Goal: Task Accomplishment & Management: Manage account settings

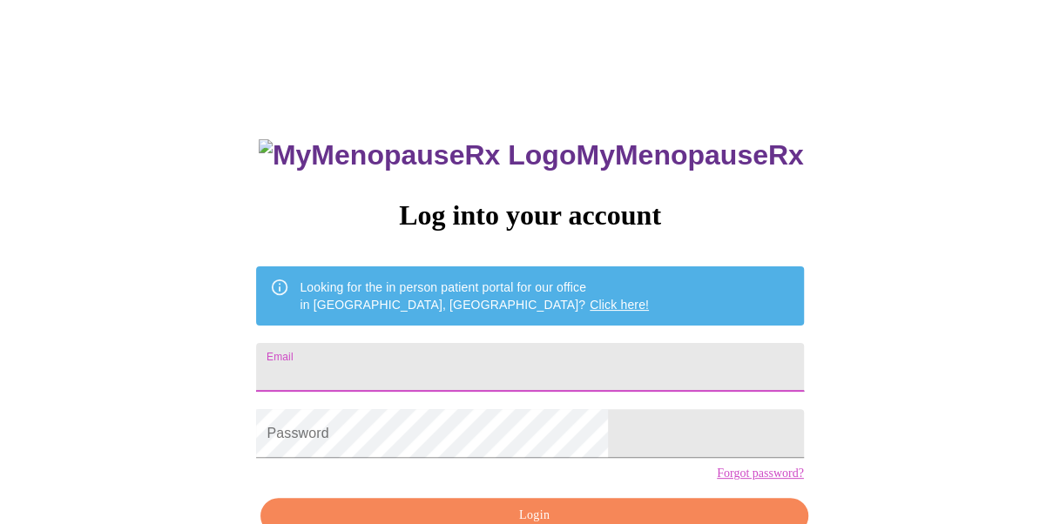
click at [491, 354] on input "Email" at bounding box center [529, 367] width 547 height 49
type input "claudiamurillo_11@hotmail.com"
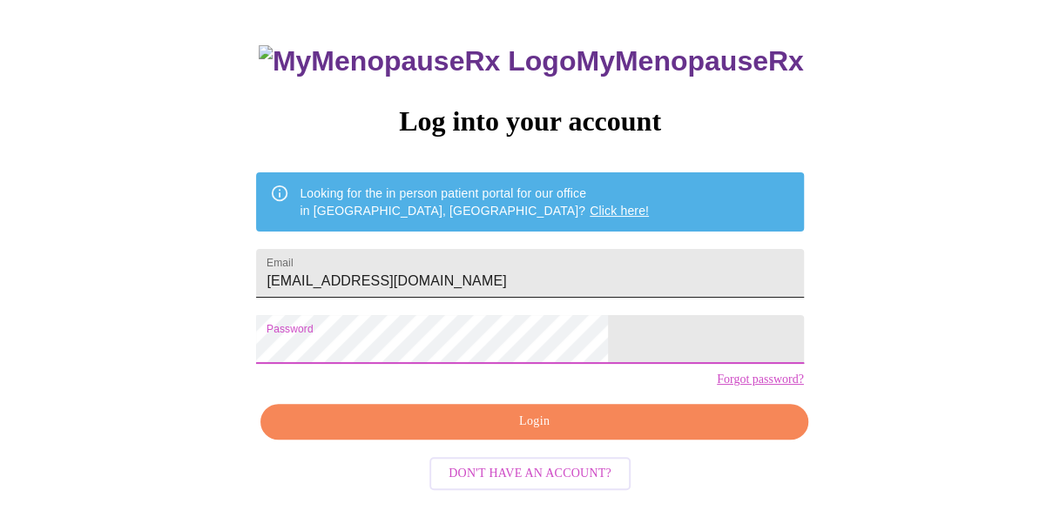
scroll to position [98, 0]
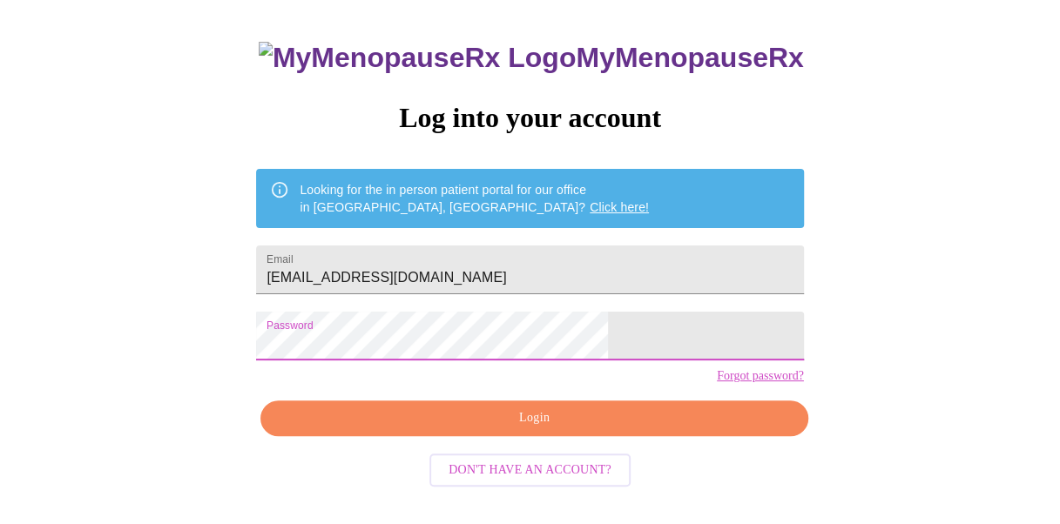
click at [550, 429] on span "Login" at bounding box center [533, 419] width 507 height 22
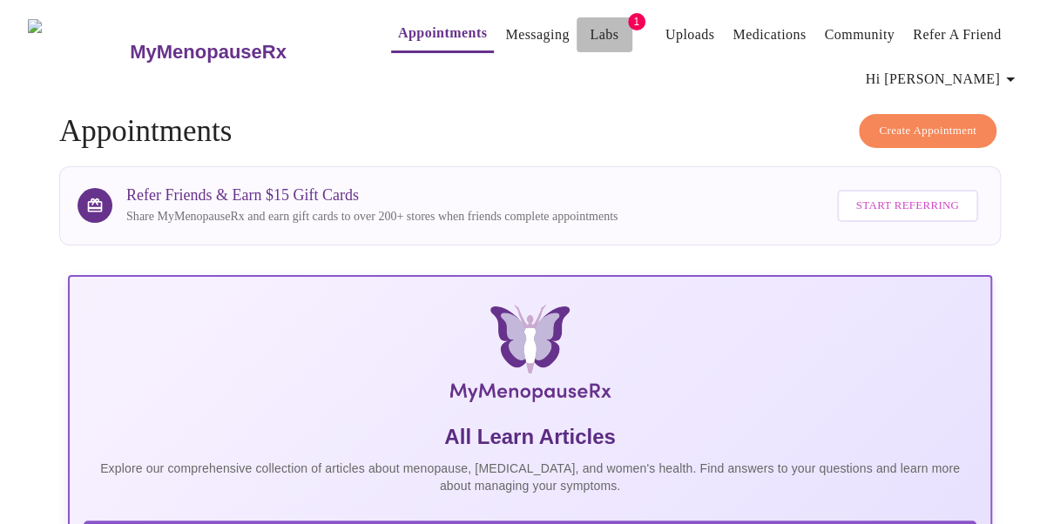
click at [590, 23] on link "Labs" at bounding box center [604, 35] width 29 height 24
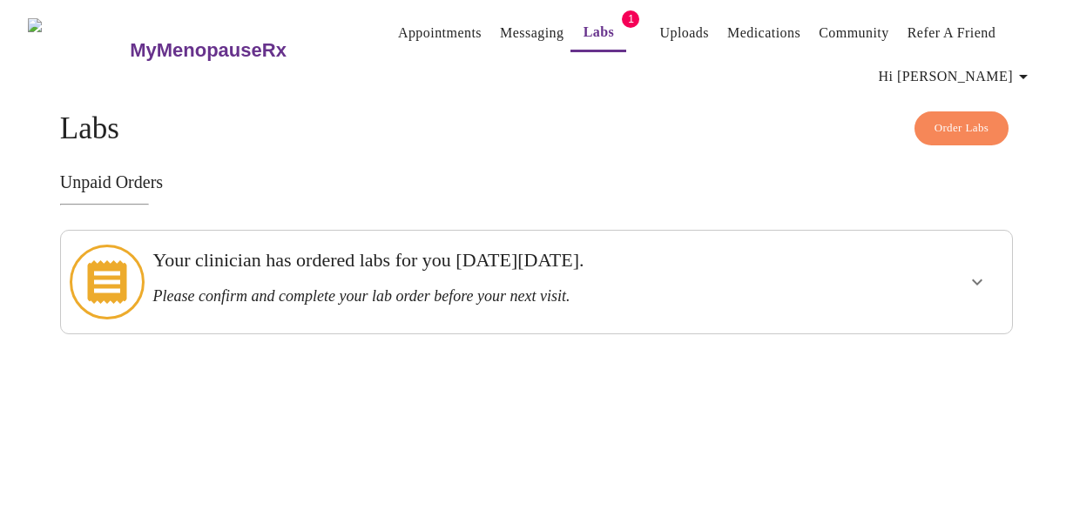
click at [692, 273] on div "Your clinician has ordered labs for you on Thursday, August 28th. Please confir…" at bounding box center [489, 277] width 675 height 57
click at [988, 272] on icon "show more" at bounding box center [977, 282] width 21 height 21
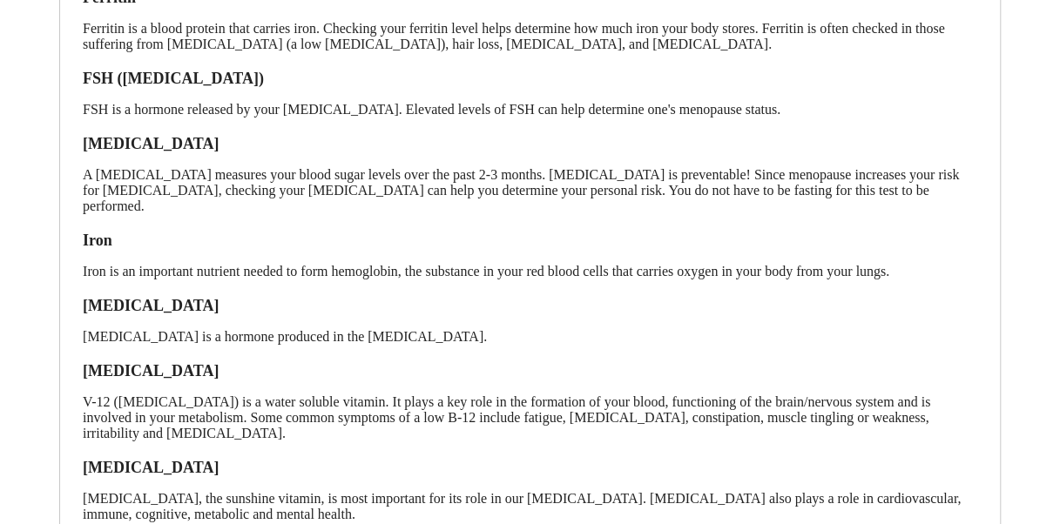
scroll to position [528, 0]
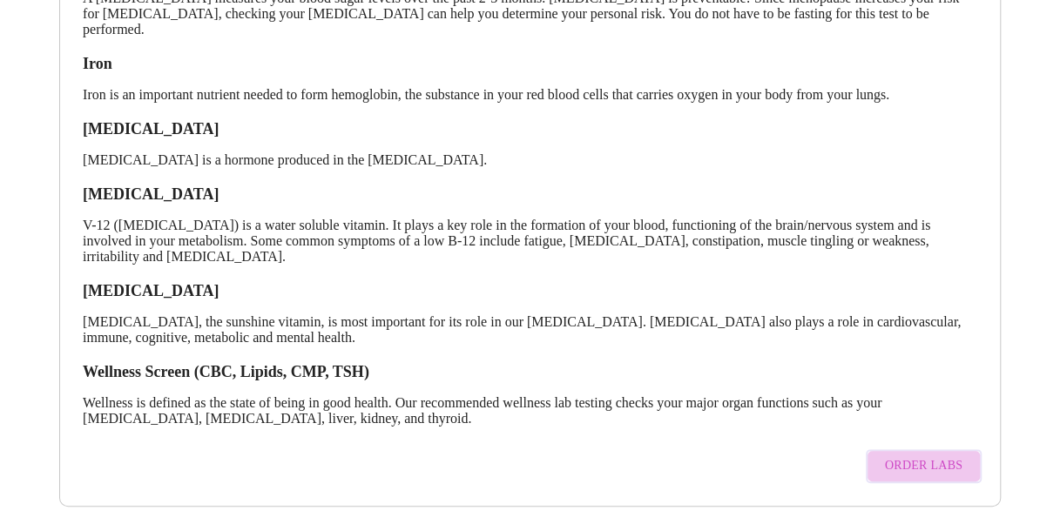
click at [936, 456] on span "Order Labs" at bounding box center [924, 467] width 78 height 22
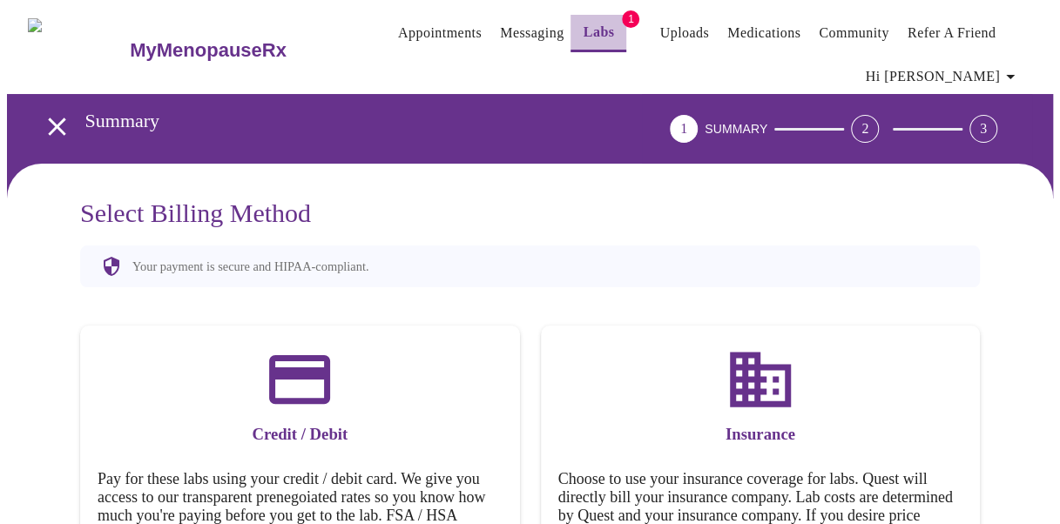
click at [584, 28] on link "Labs" at bounding box center [599, 32] width 31 height 24
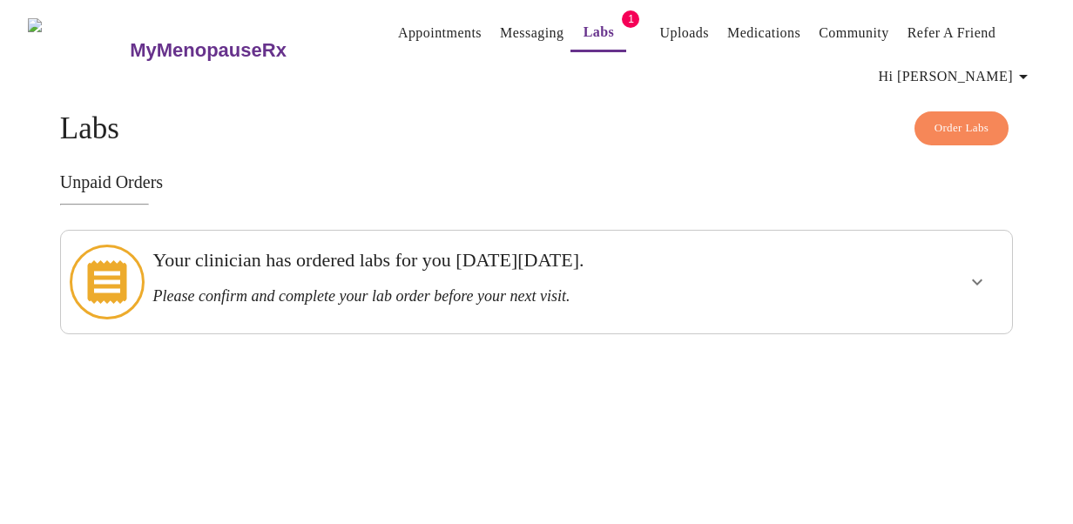
click at [305, 287] on h3 "Please confirm and complete your lab order before your next visit." at bounding box center [489, 296] width 675 height 18
click at [988, 277] on icon "show more" at bounding box center [977, 282] width 21 height 21
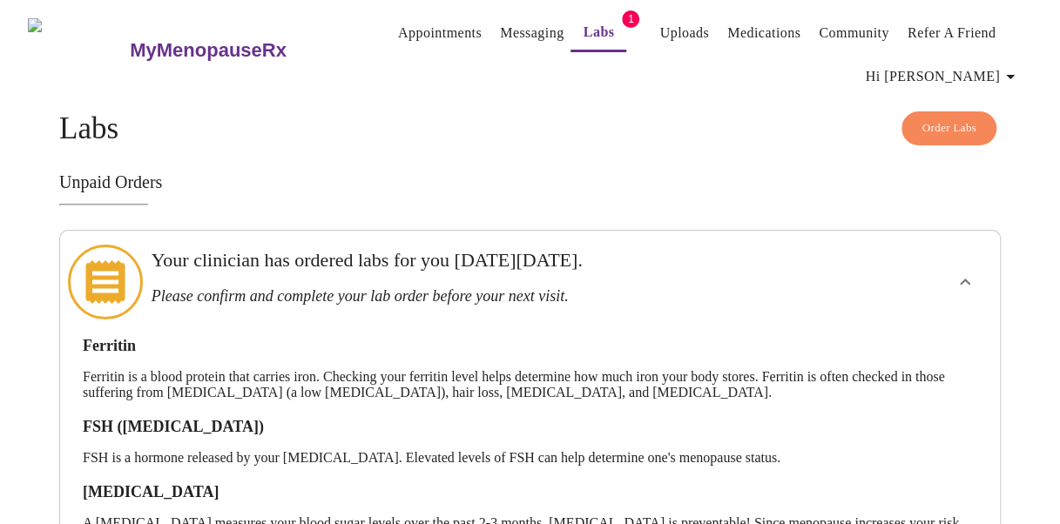
click at [584, 21] on link "Labs" at bounding box center [599, 32] width 31 height 24
click at [500, 21] on link "Messaging" at bounding box center [532, 33] width 64 height 24
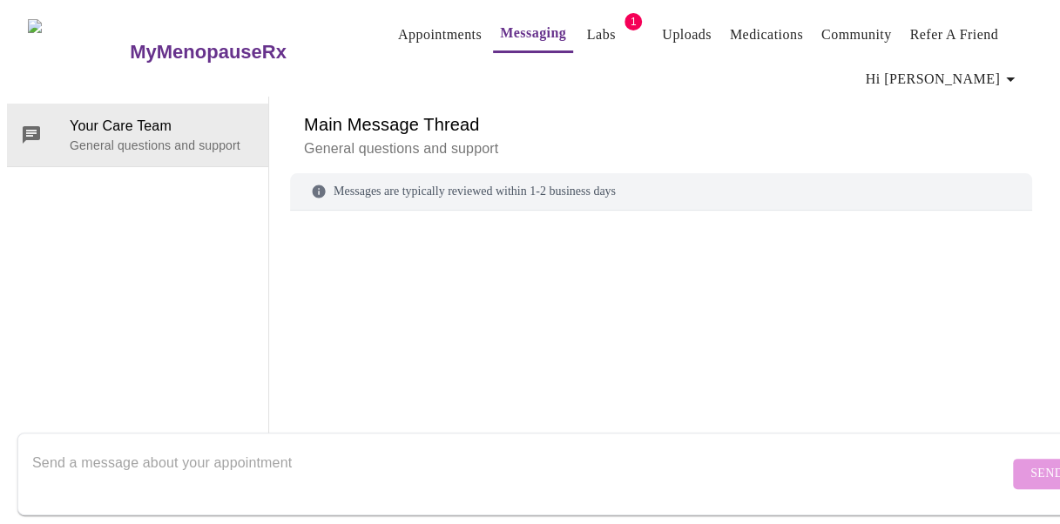
click at [409, 23] on link "Appointments" at bounding box center [440, 35] width 84 height 24
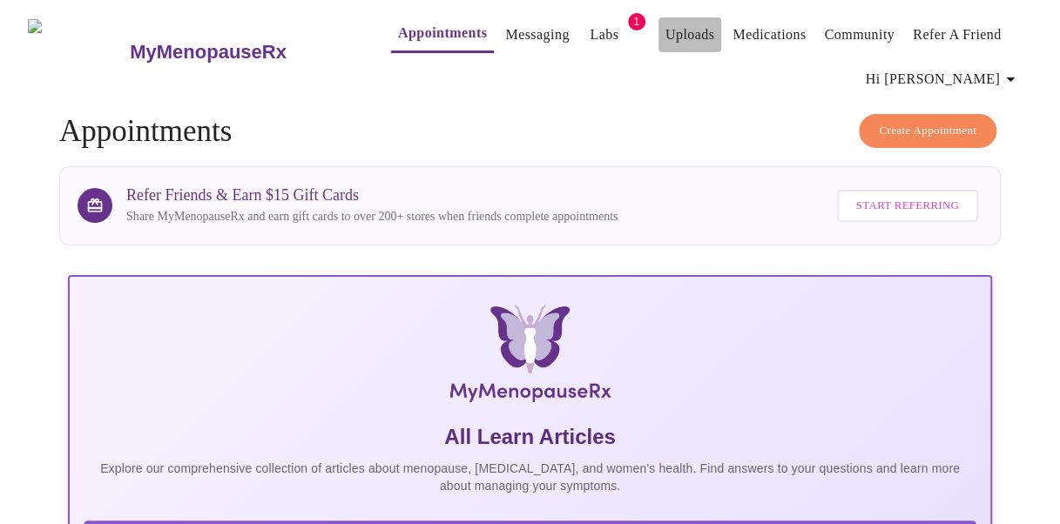
click at [679, 36] on link "Uploads" at bounding box center [690, 35] width 50 height 24
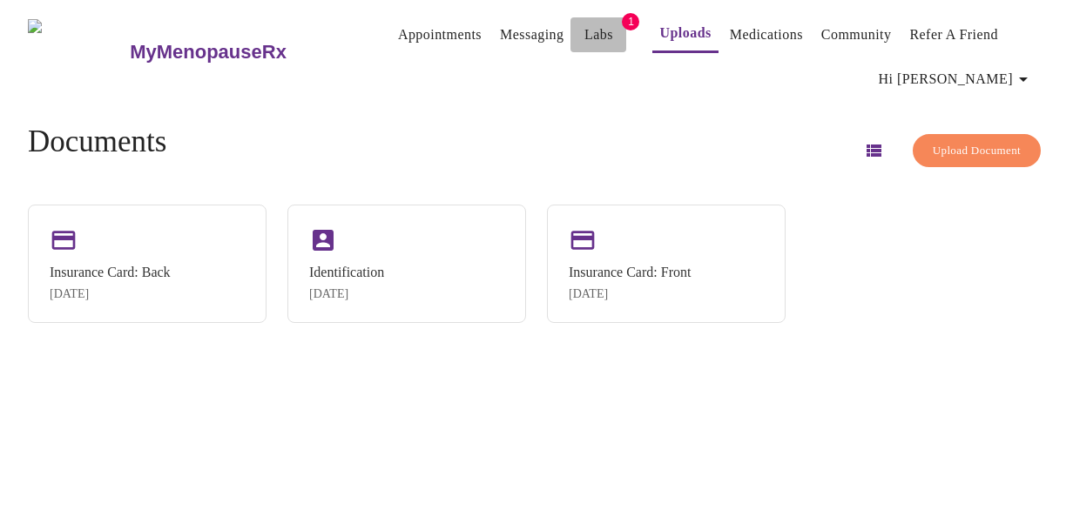
click at [584, 26] on link "Labs" at bounding box center [598, 35] width 29 height 24
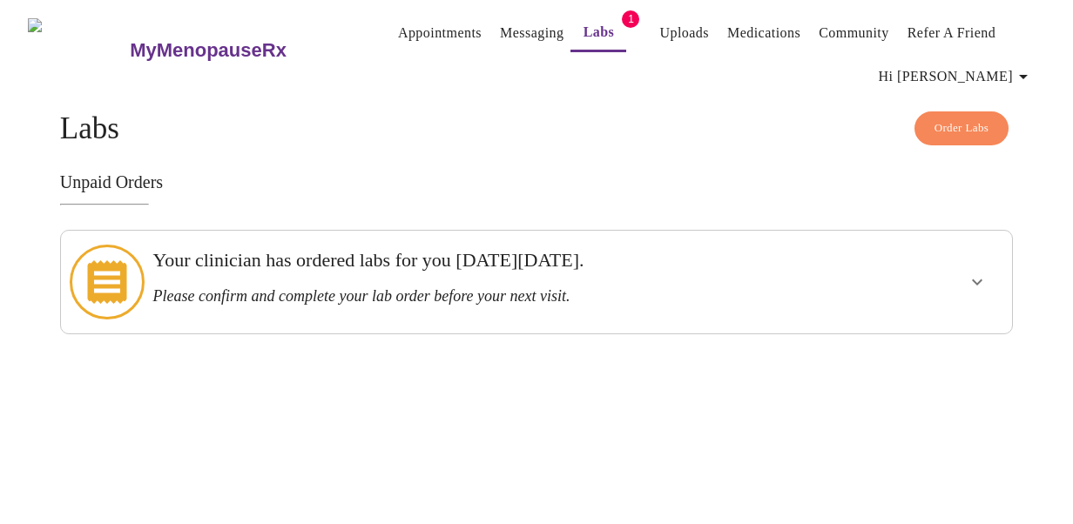
click at [997, 277] on button "show more" at bounding box center [977, 282] width 42 height 42
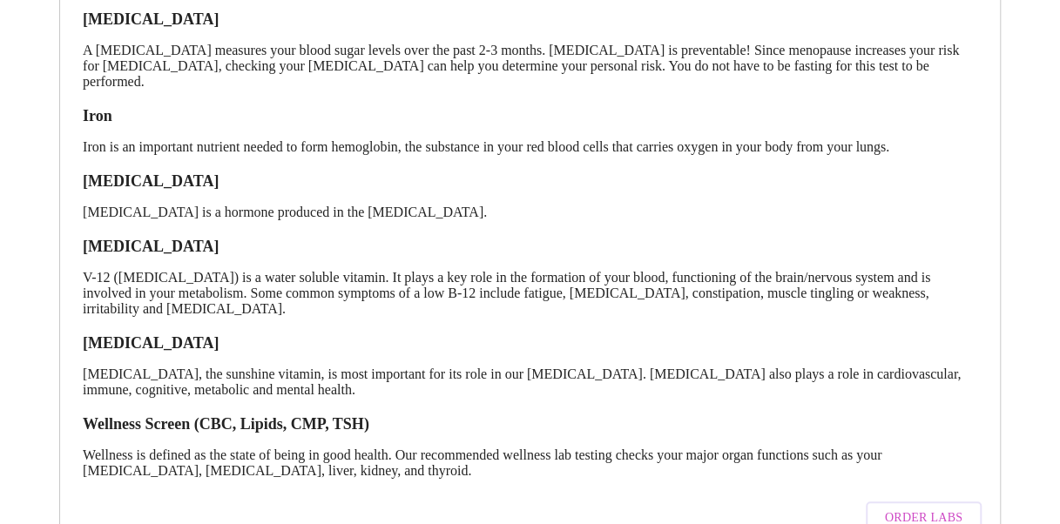
scroll to position [528, 0]
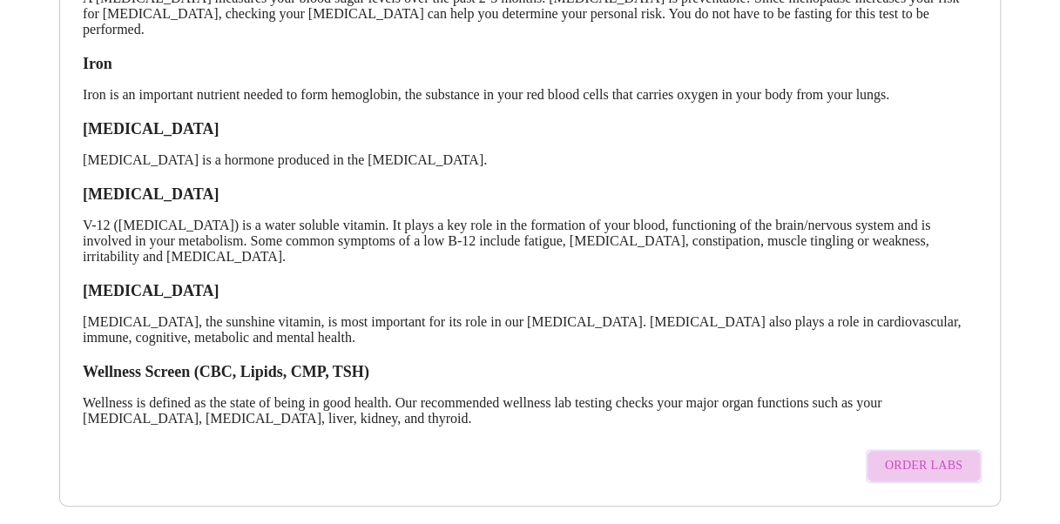
click at [934, 456] on span "Order Labs" at bounding box center [924, 467] width 78 height 22
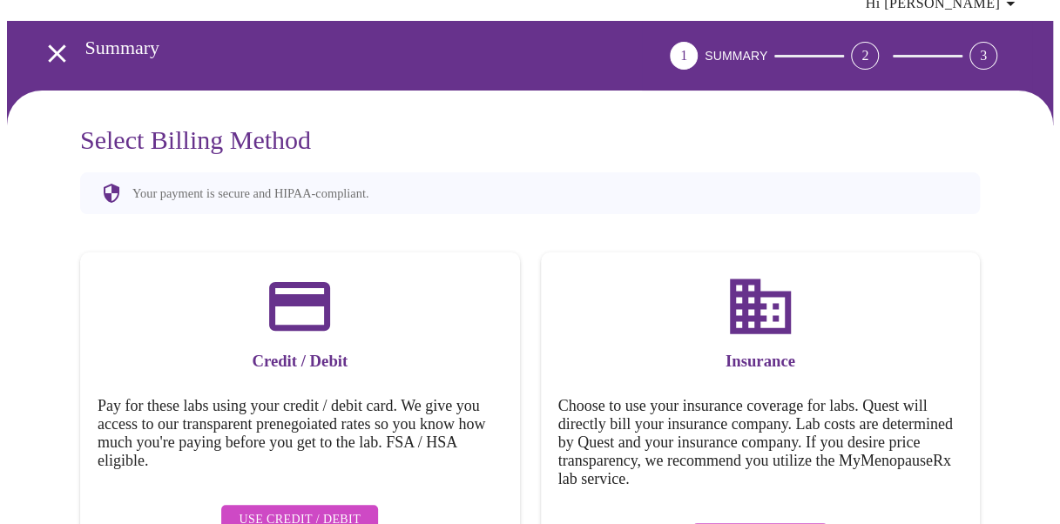
scroll to position [134, 0]
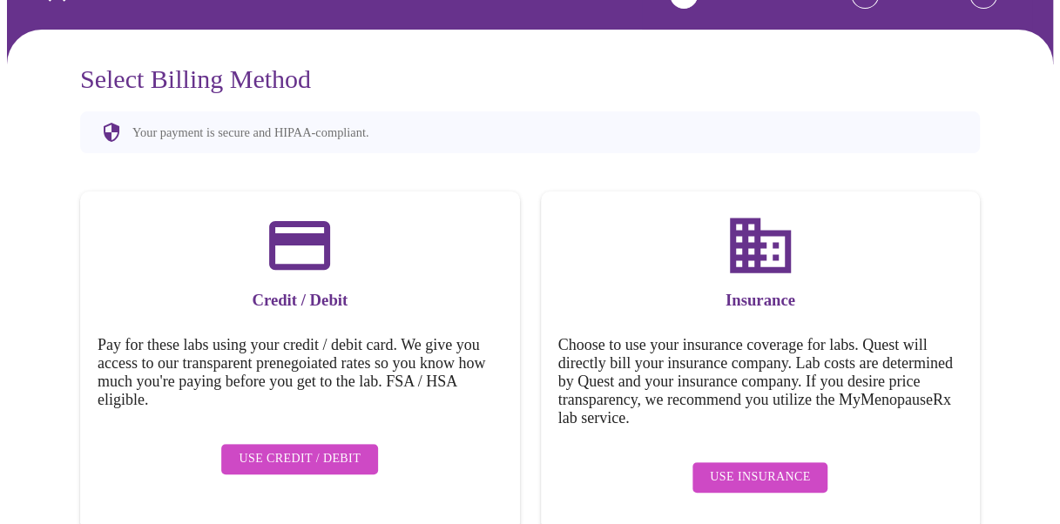
click at [772, 469] on span "Use Insurance" at bounding box center [760, 478] width 100 height 22
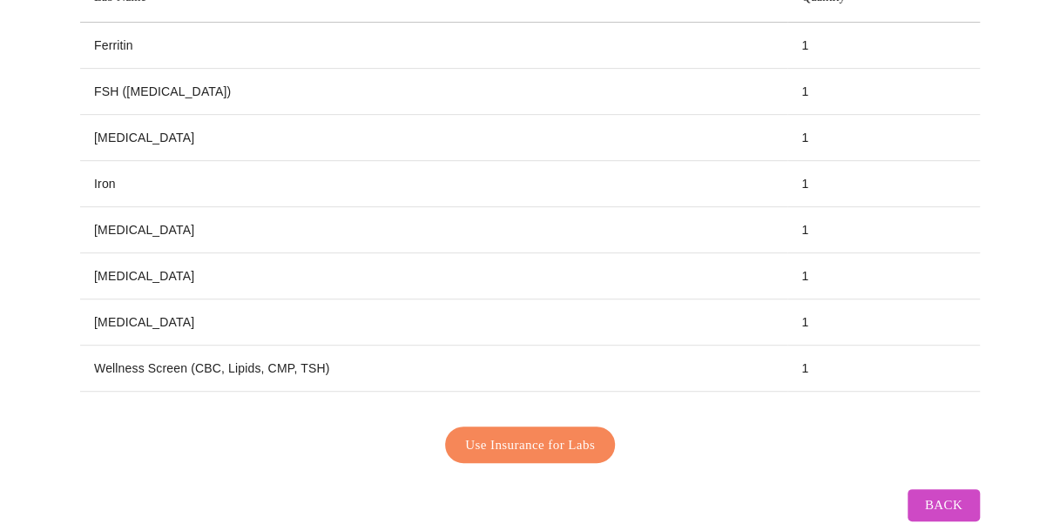
scroll to position [361, 0]
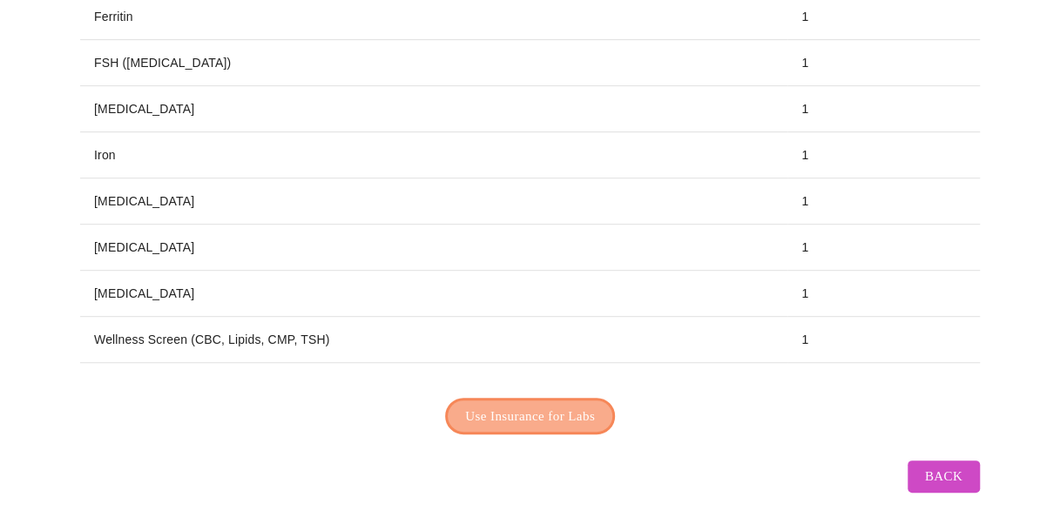
click at [554, 410] on span "Use Insurance for Labs" at bounding box center [530, 416] width 130 height 23
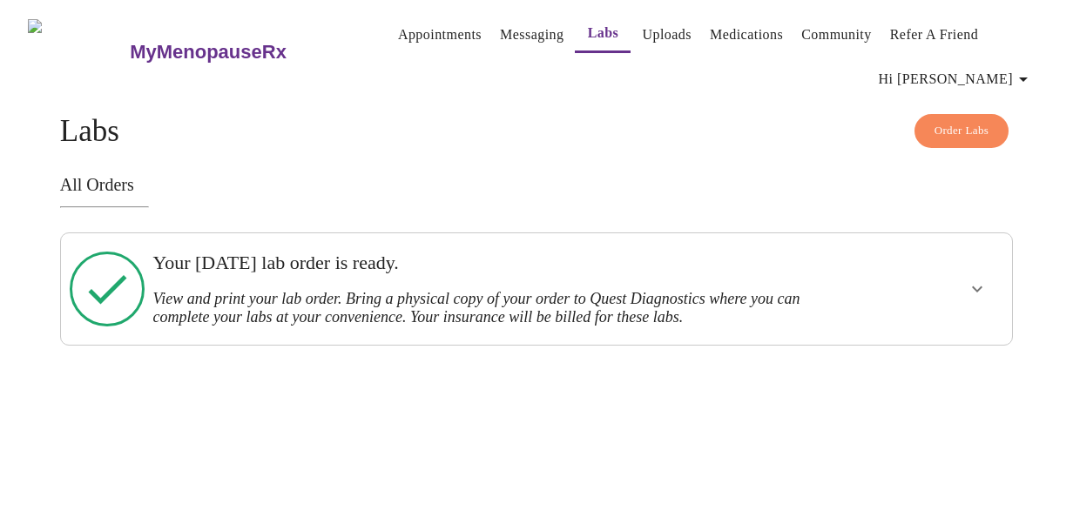
click at [982, 287] on icon "show more" at bounding box center [977, 289] width 21 height 21
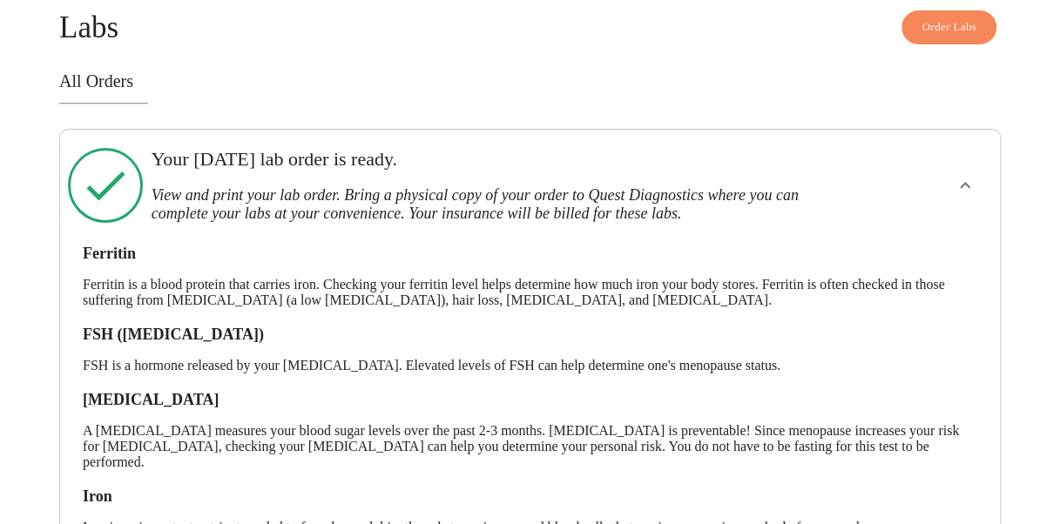
scroll to position [549, 0]
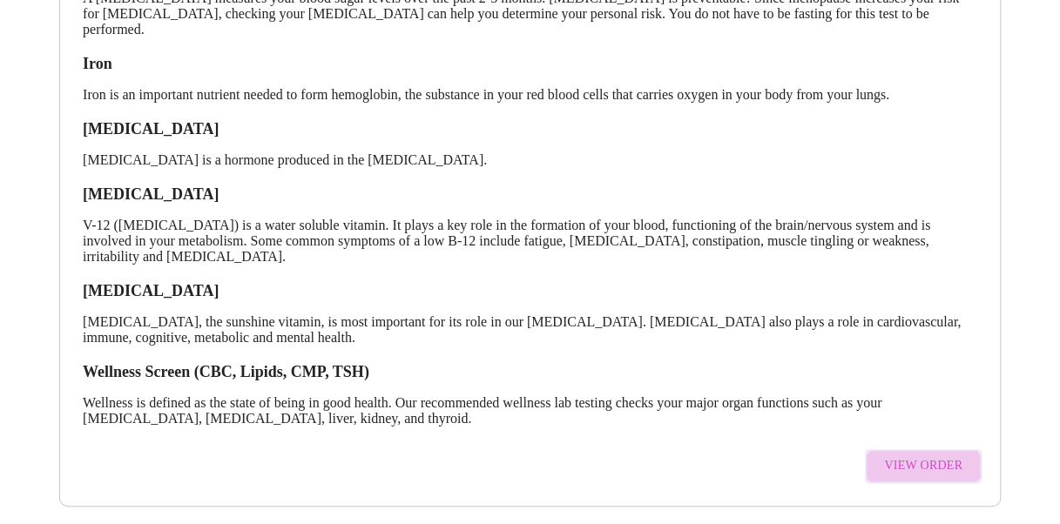
click at [937, 456] on span "View Order" at bounding box center [923, 467] width 78 height 22
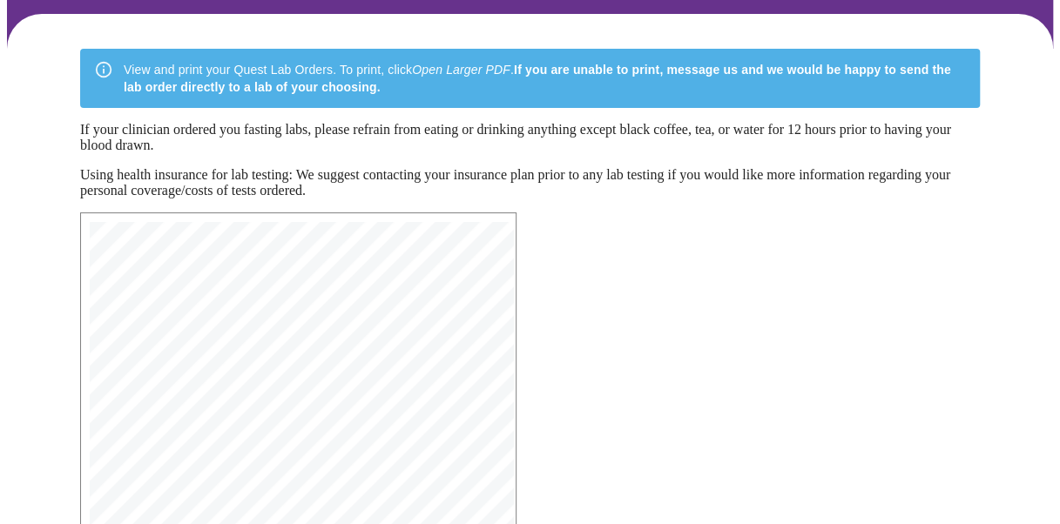
scroll to position [464, 0]
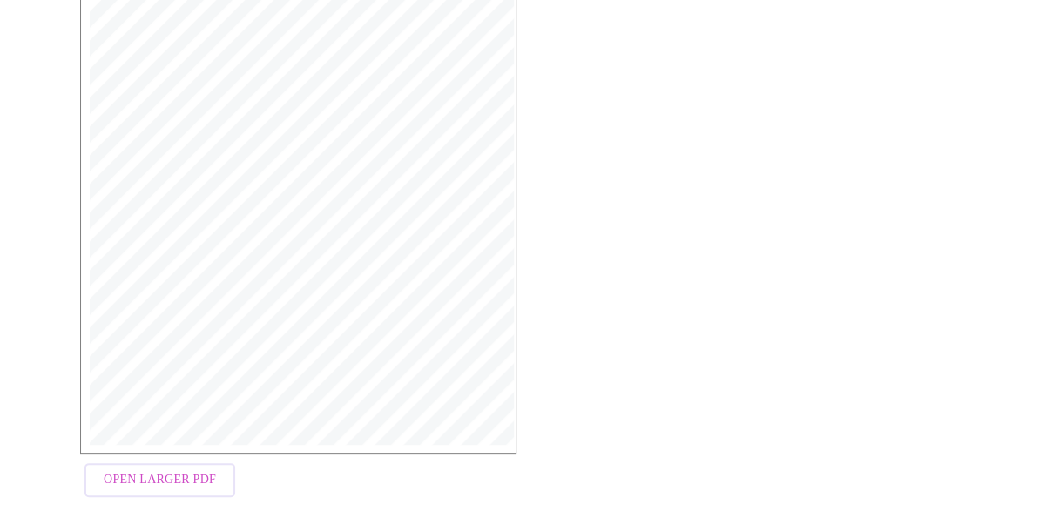
click at [141, 491] on span "Open Larger PDF" at bounding box center [160, 480] width 112 height 22
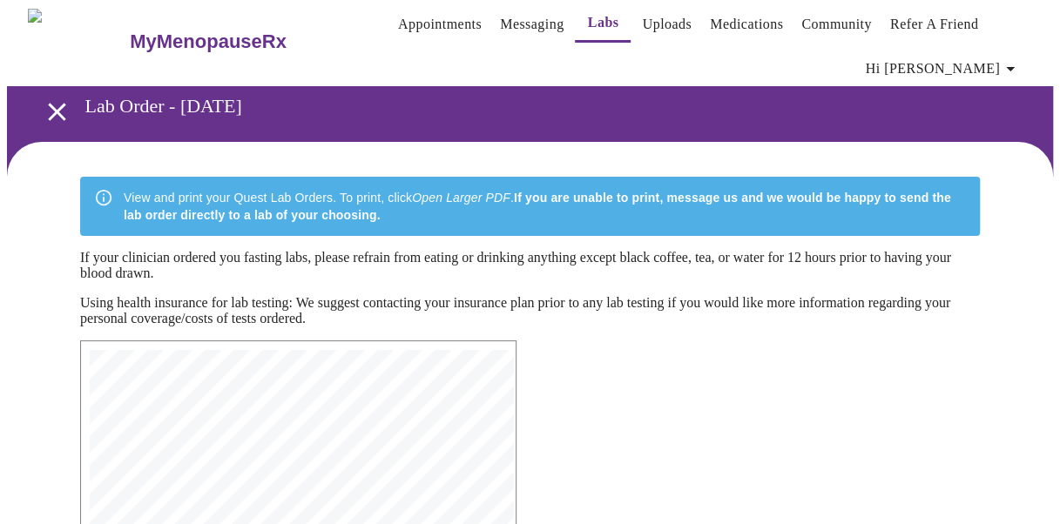
scroll to position [0, 0]
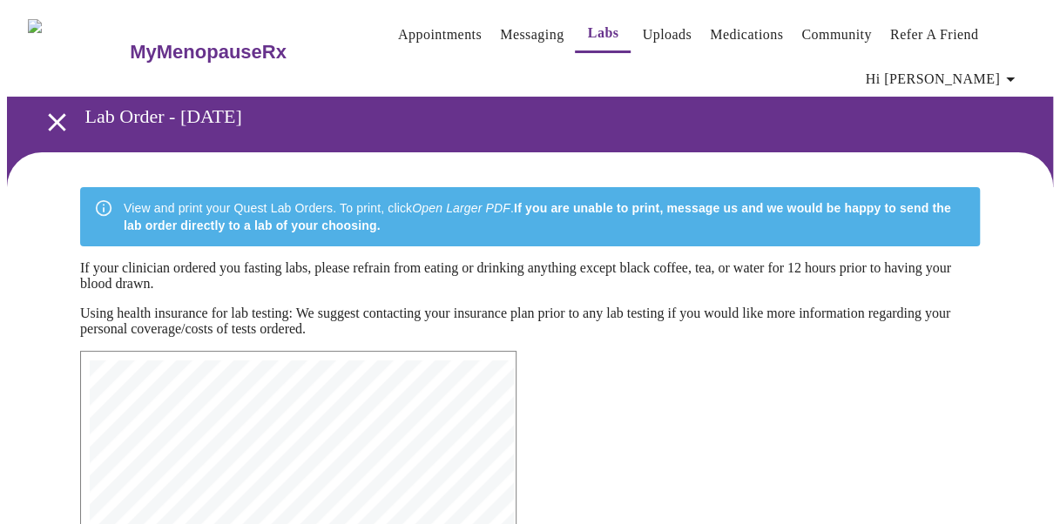
click at [992, 71] on span "Hi [PERSON_NAME]" at bounding box center [943, 79] width 155 height 24
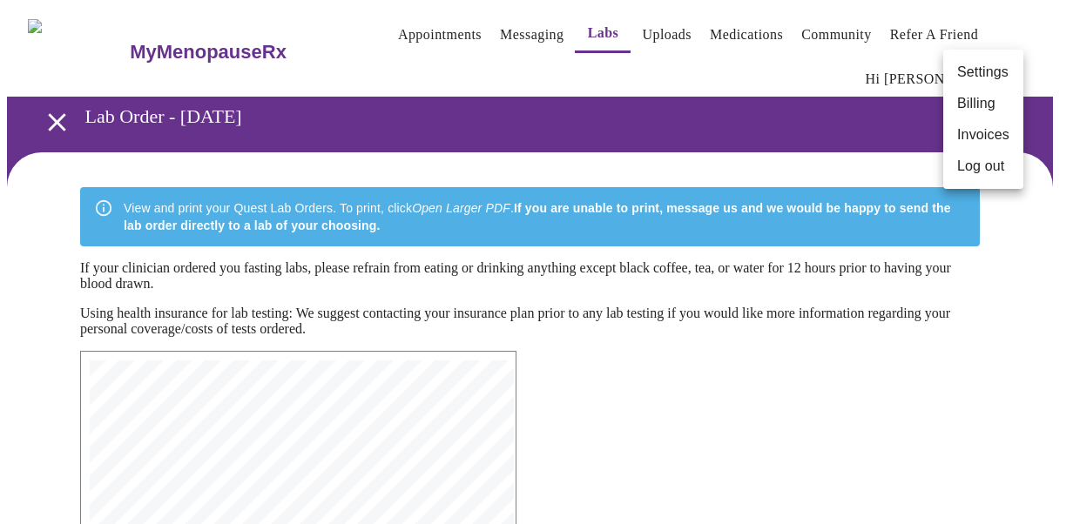
click at [986, 172] on li "Log out" at bounding box center [983, 166] width 80 height 31
